Goal: Check status: Check status

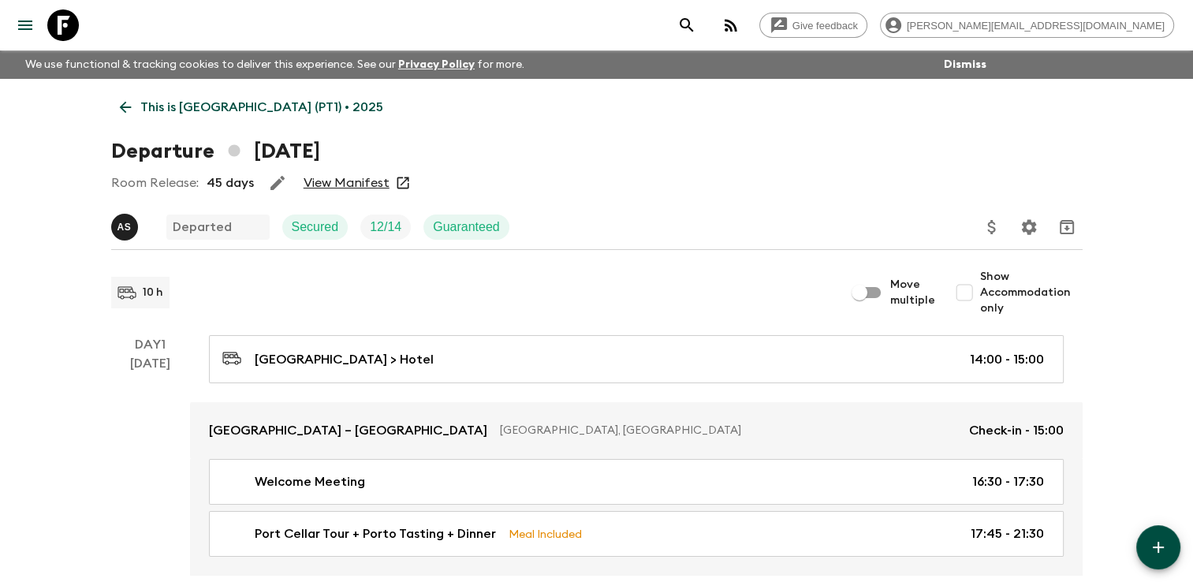
click at [334, 181] on link "View Manifest" at bounding box center [346, 183] width 86 height 16
click at [124, 108] on icon at bounding box center [125, 107] width 17 height 17
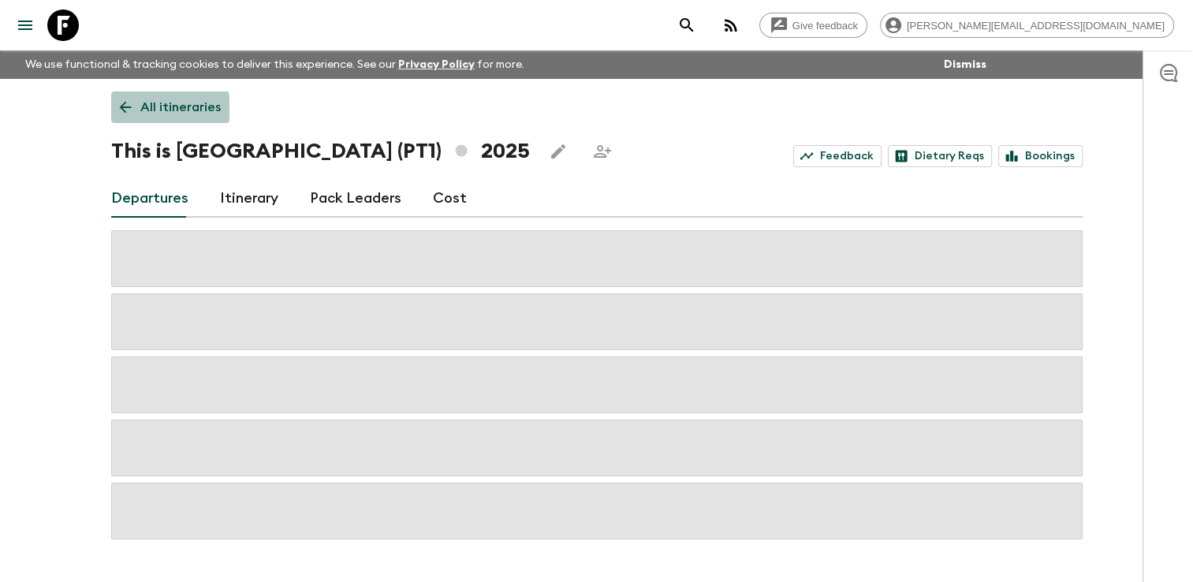
click at [128, 110] on icon at bounding box center [125, 107] width 17 height 17
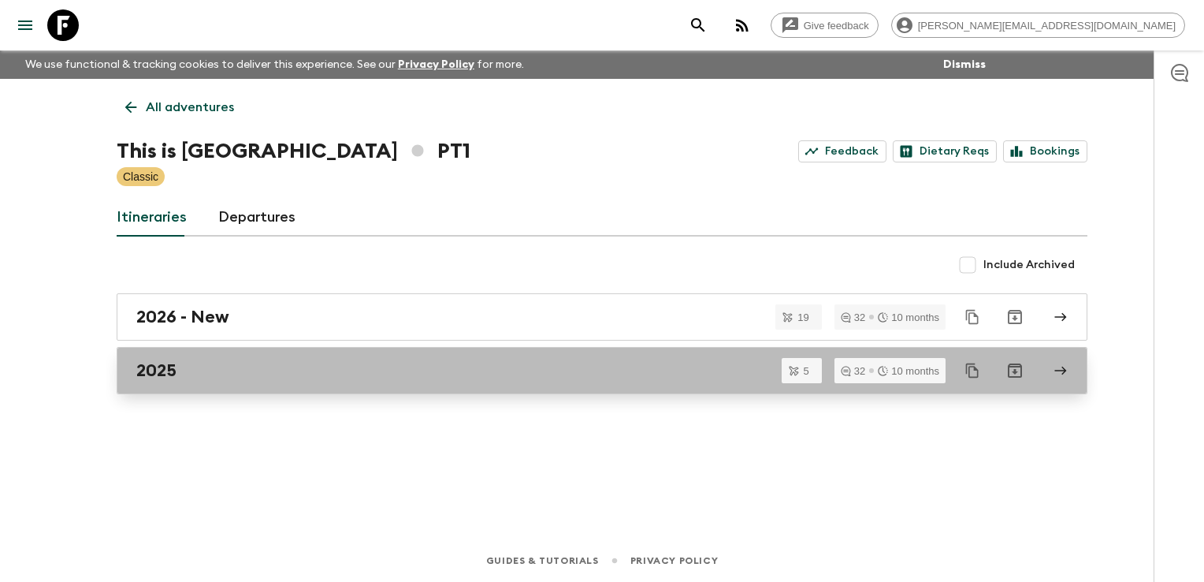
click at [207, 368] on div "2025" at bounding box center [587, 370] width 902 height 20
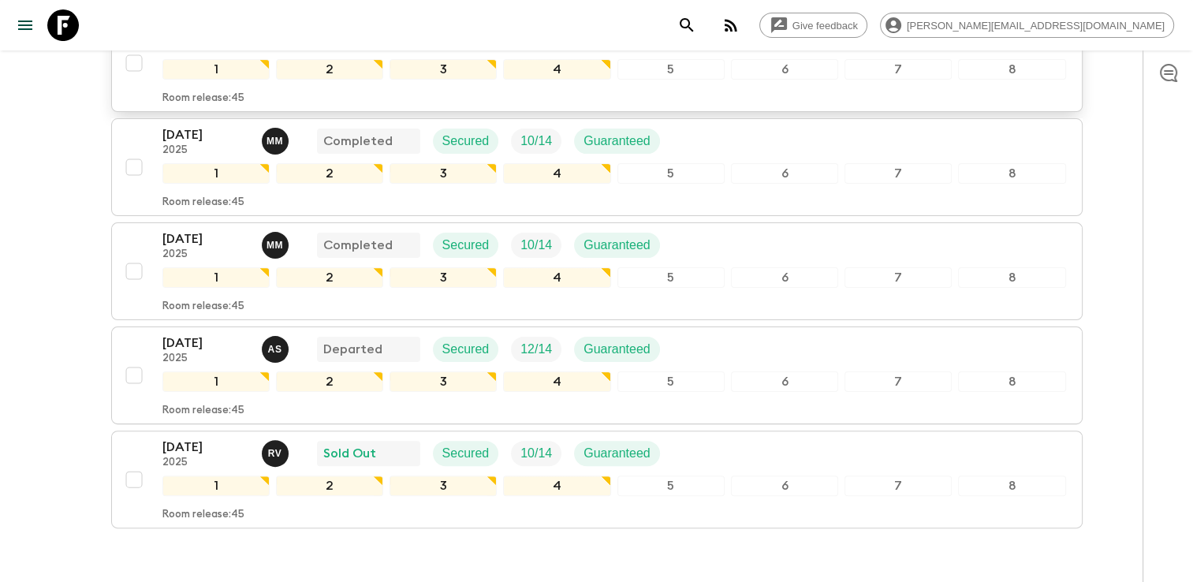
scroll to position [407, 0]
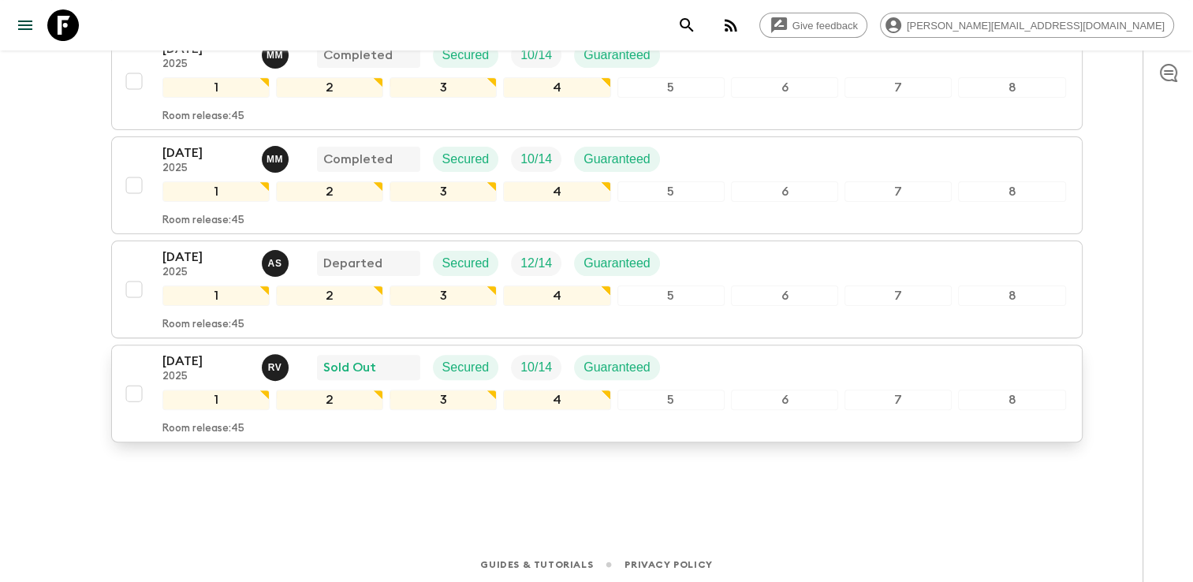
click at [715, 352] on div "[DATE] 2025 R V Sold Out Secured 10 / 14 Guaranteed" at bounding box center [613, 368] width 903 height 32
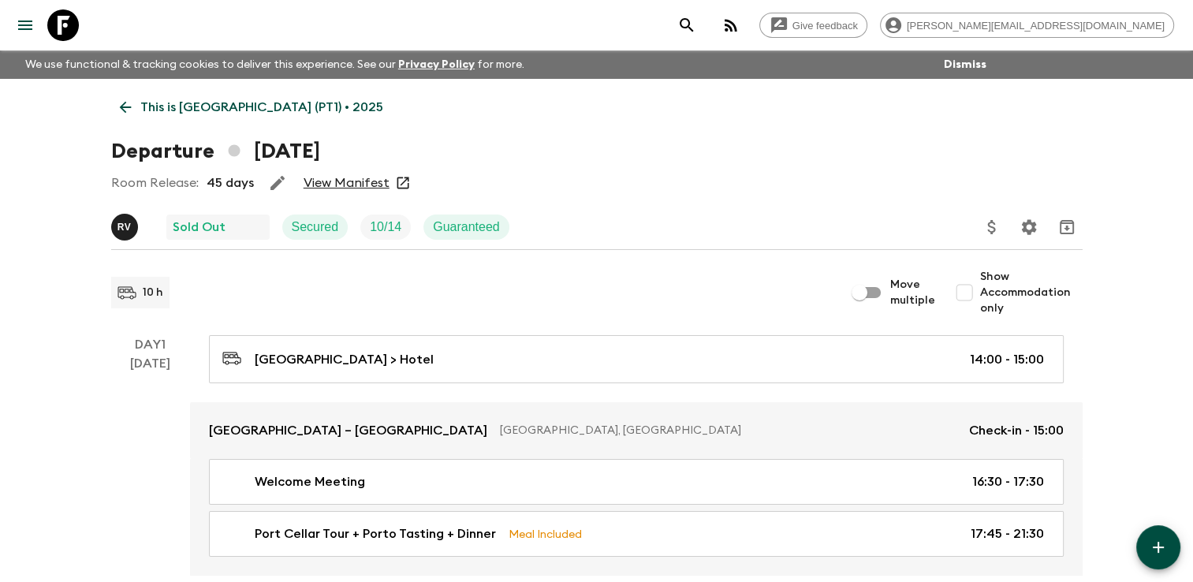
click at [348, 183] on link "View Manifest" at bounding box center [346, 183] width 86 height 16
